Goal: Check status: Check status

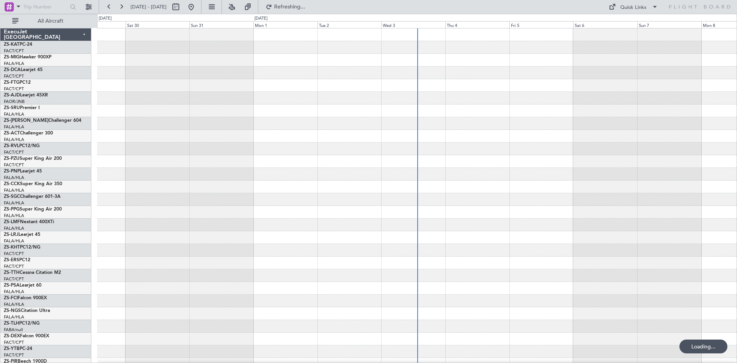
click at [18, 7] on span at bounding box center [18, 7] width 9 height 10
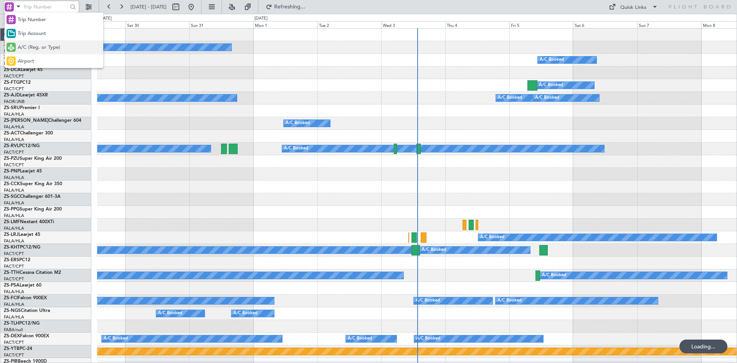
click at [39, 46] on span "A/C (Reg. or Type)" at bounding box center [39, 48] width 43 height 8
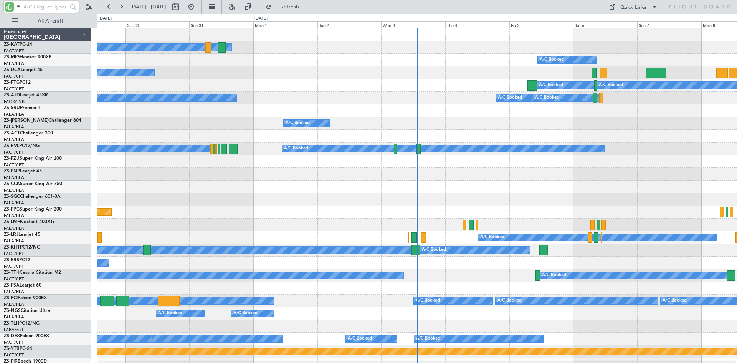
click at [33, 7] on input "text" at bounding box center [45, 7] width 44 height 12
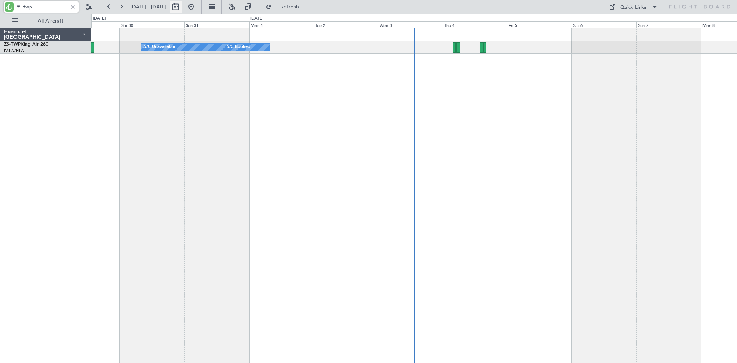
type input "twp"
click at [182, 6] on button at bounding box center [176, 7] width 12 height 12
select select "8"
select select "2025"
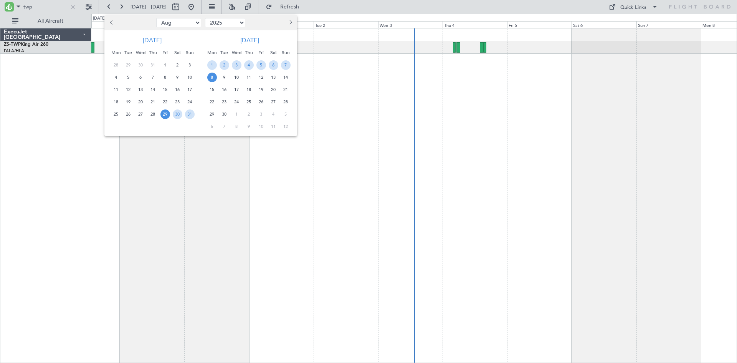
click at [274, 76] on span "13" at bounding box center [274, 78] width 10 height 10
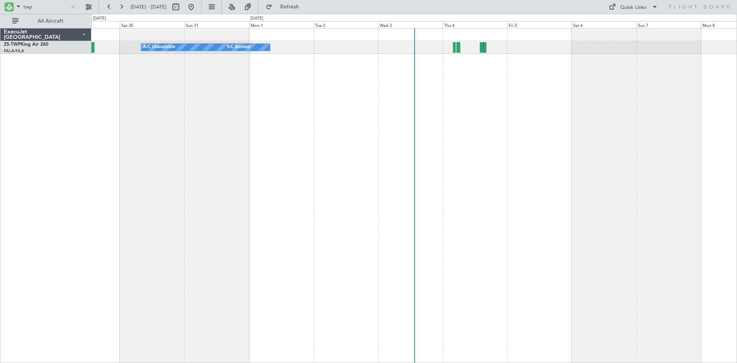
select select "9"
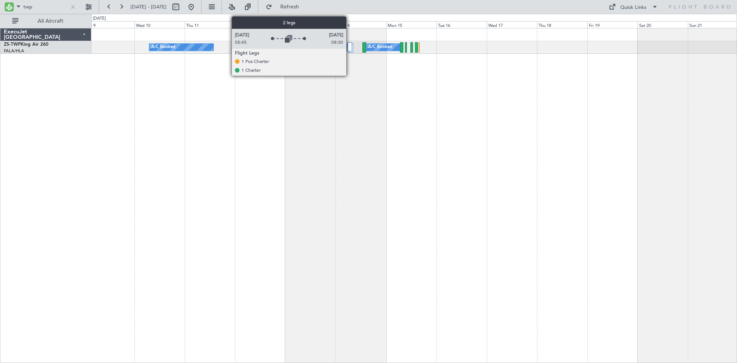
click at [350, 45] on div at bounding box center [349, 46] width 5 height 9
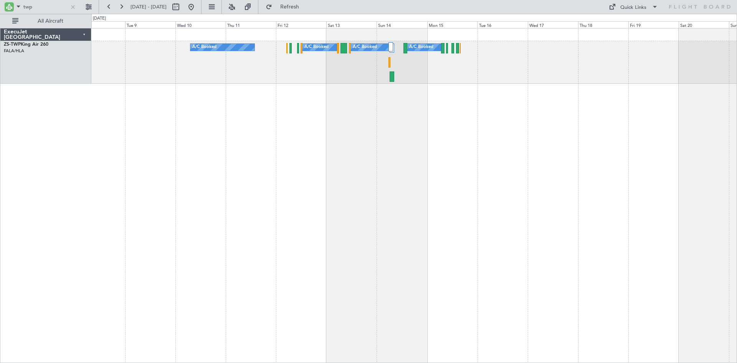
click at [290, 102] on div "A/C Booked A/C Booked A/C Booked A/C Booked A/C Booked" at bounding box center [413, 195] width 645 height 335
